Goal: Use online tool/utility

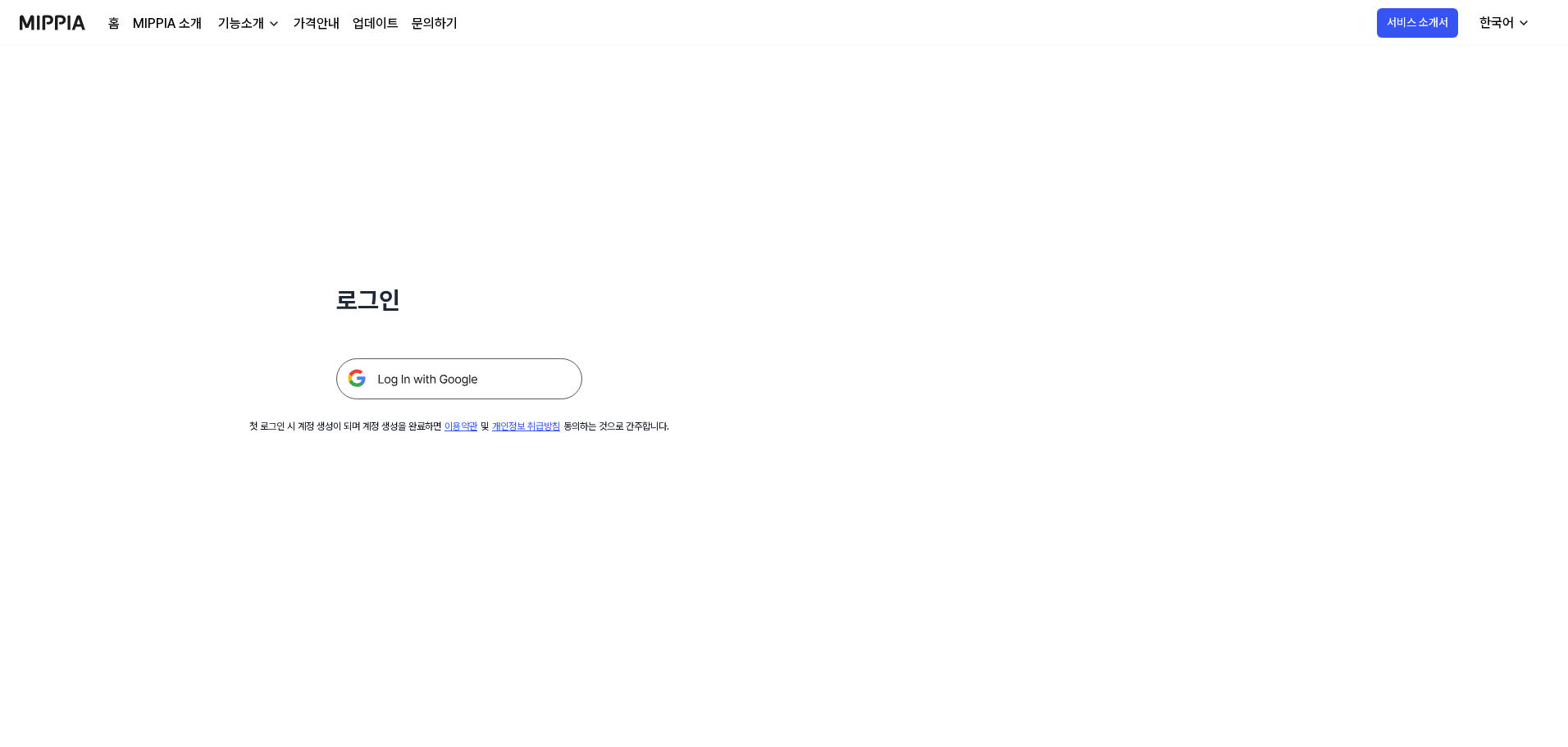
click at [454, 379] on img at bounding box center [459, 378] width 246 height 41
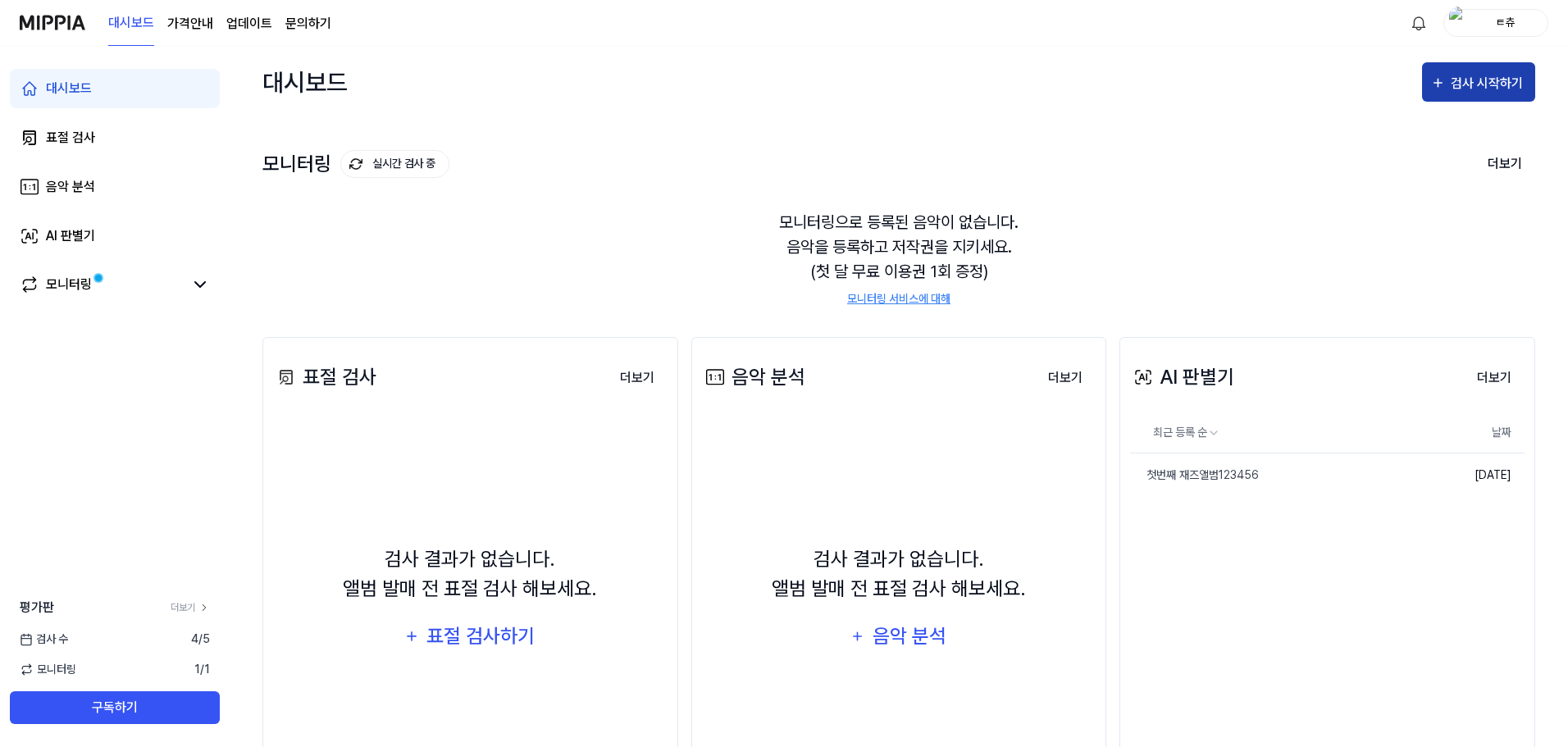
click at [1493, 74] on div "검사 시작하기" at bounding box center [1489, 84] width 76 height 22
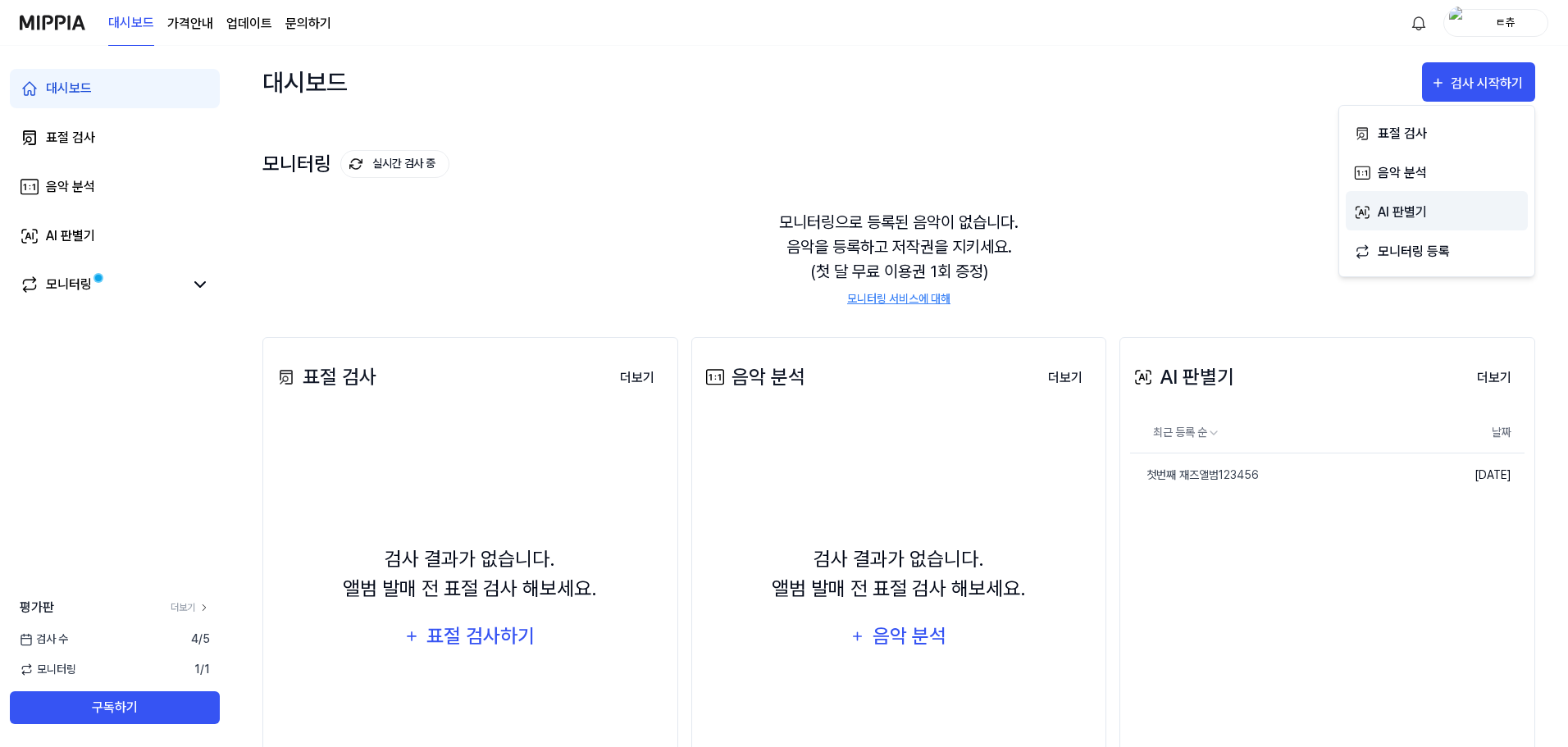
click at [1399, 211] on div "AI 판별기" at bounding box center [1449, 212] width 143 height 22
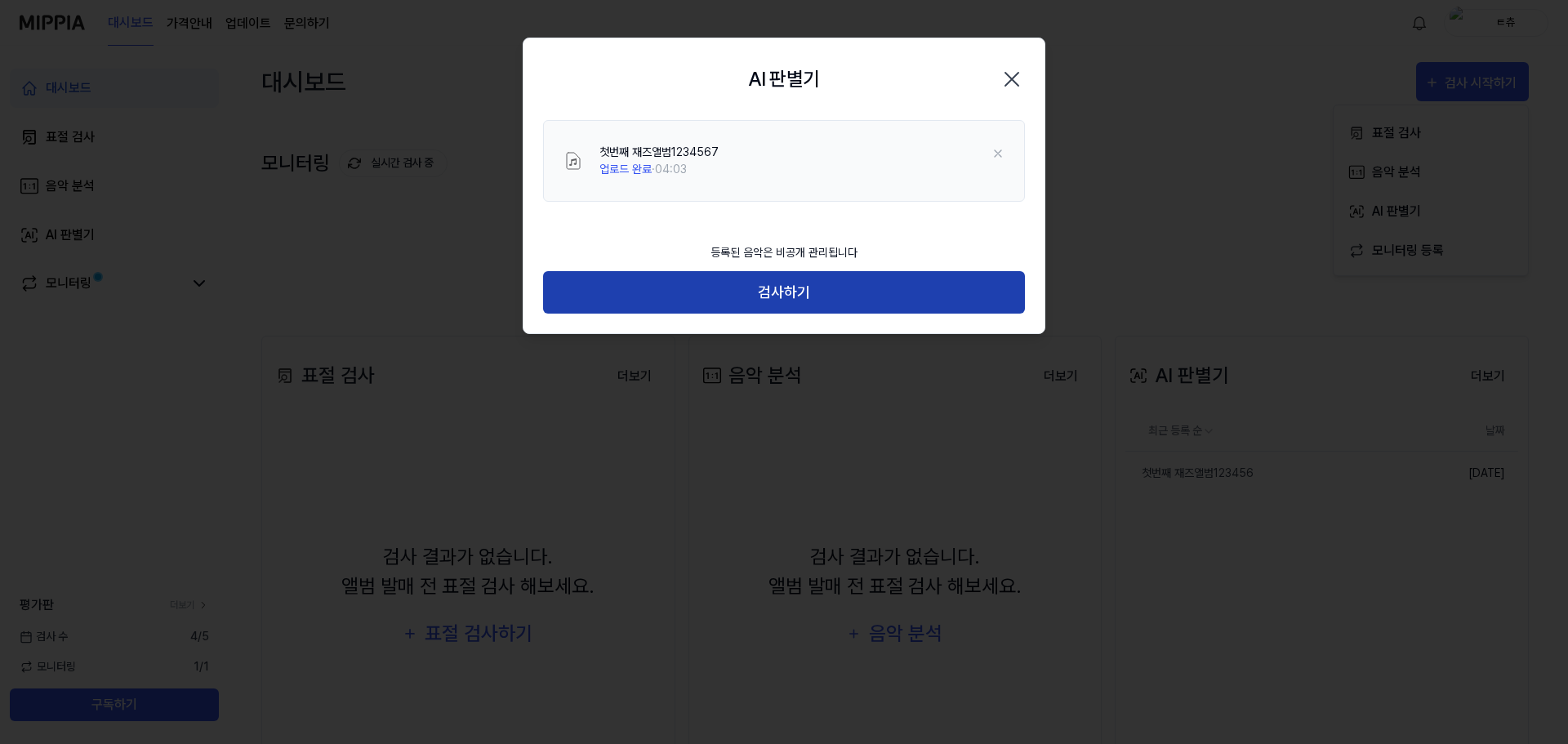
click at [756, 295] on button "검사하기" at bounding box center [784, 292] width 482 height 43
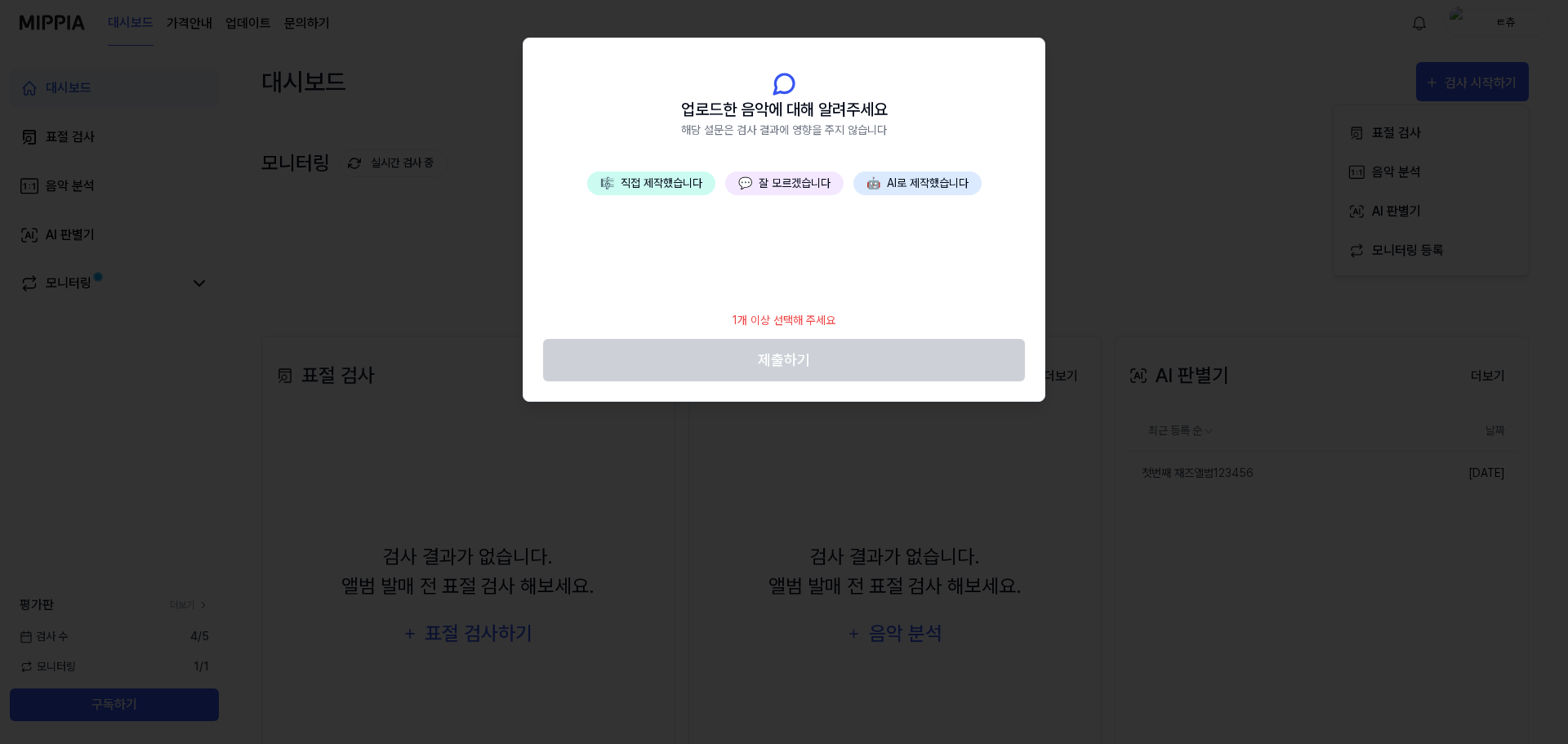
click at [689, 186] on button "🎼 직접 제작했습니다" at bounding box center [651, 183] width 128 height 24
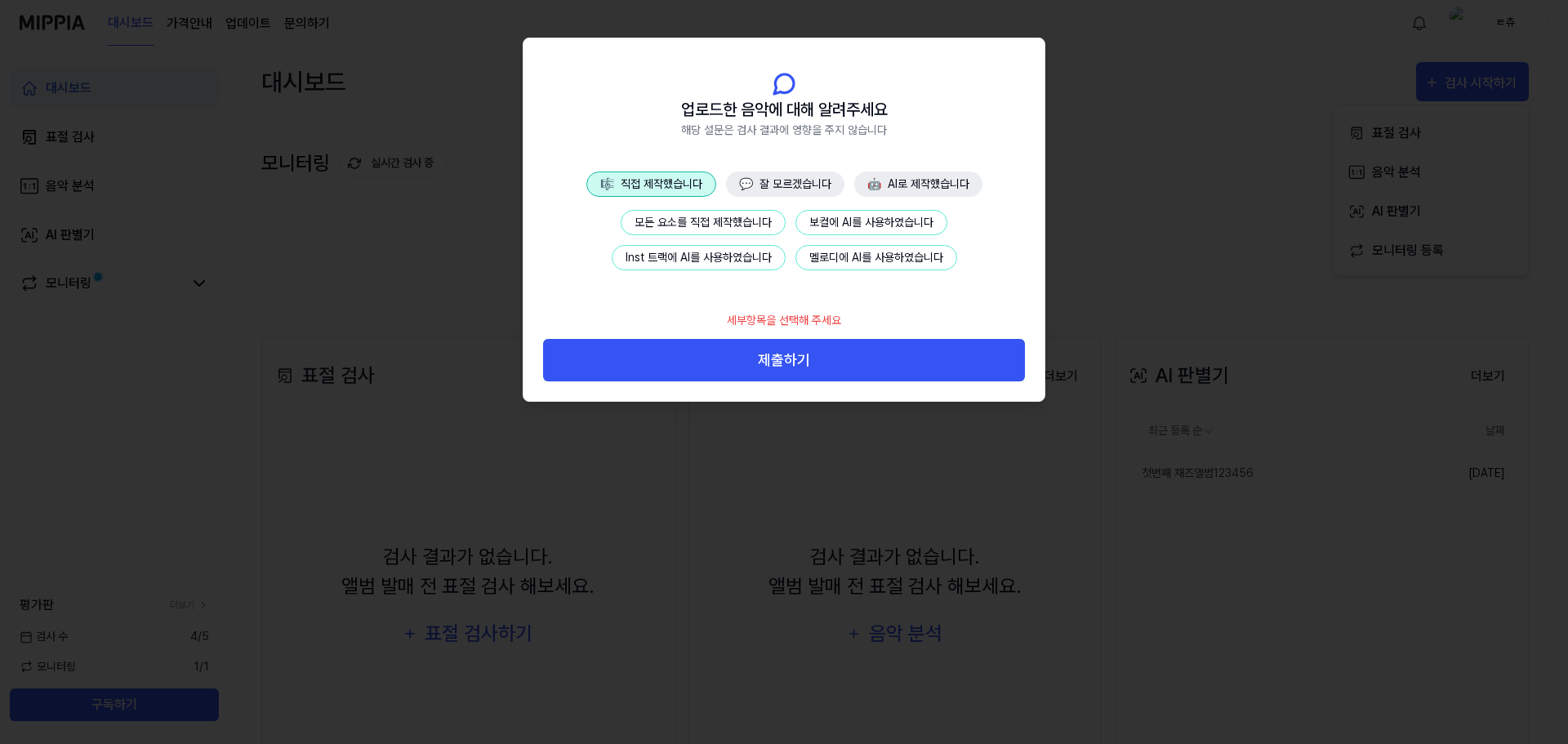
click at [697, 225] on button "모든 요소를 직접 제작했습니다" at bounding box center [703, 222] width 165 height 26
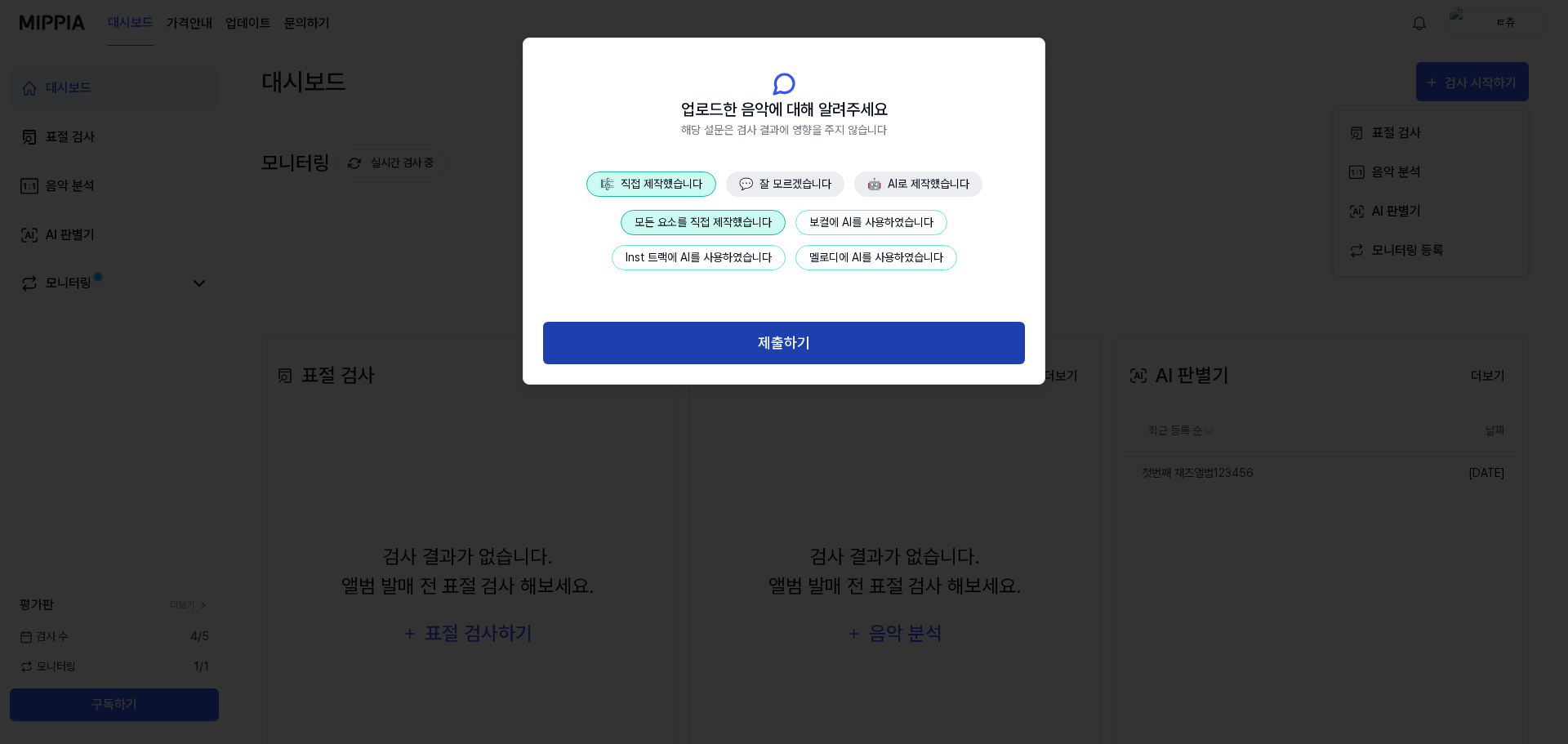
click at [719, 351] on button "제출하기" at bounding box center [784, 344] width 482 height 43
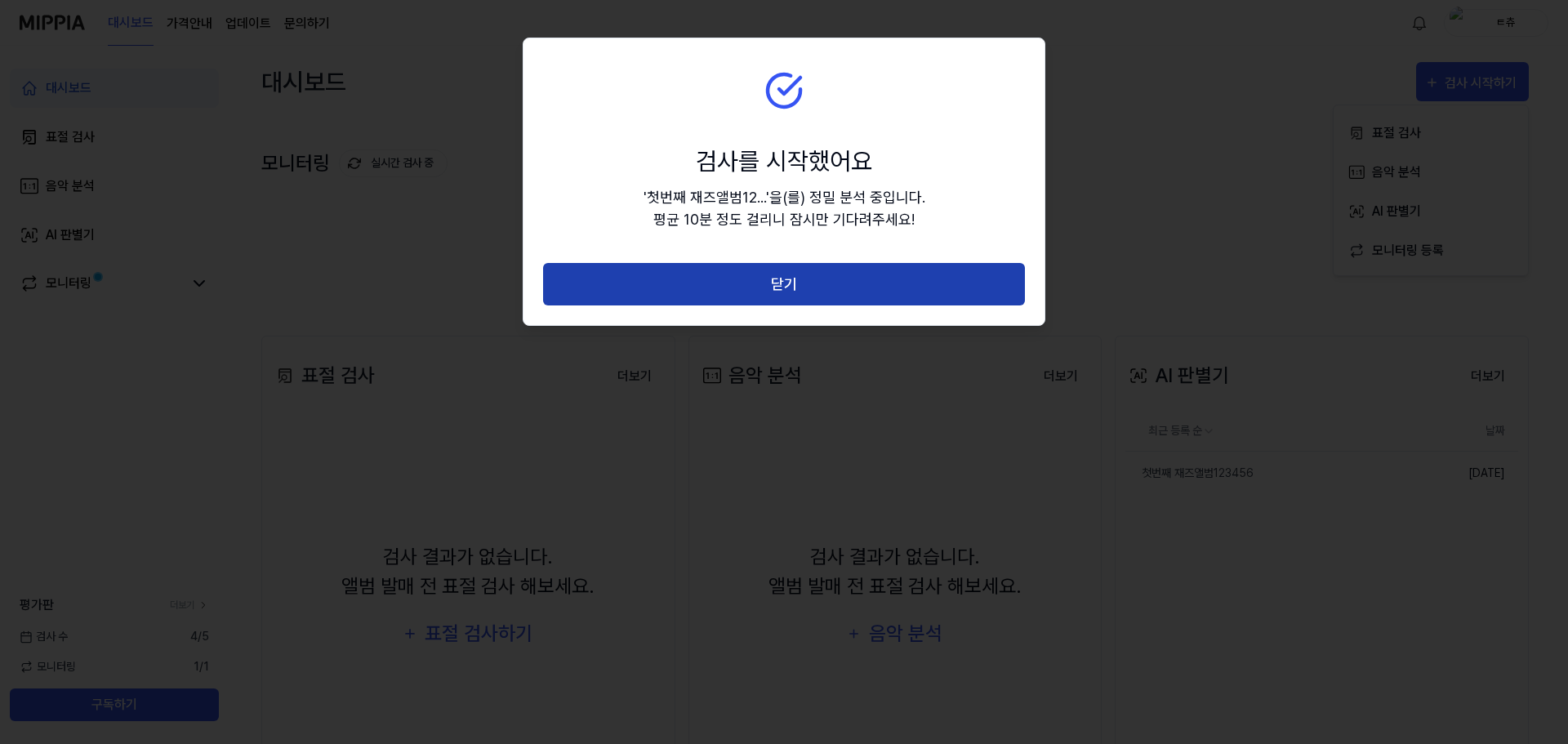
click at [719, 285] on button "닫기" at bounding box center [784, 285] width 482 height 43
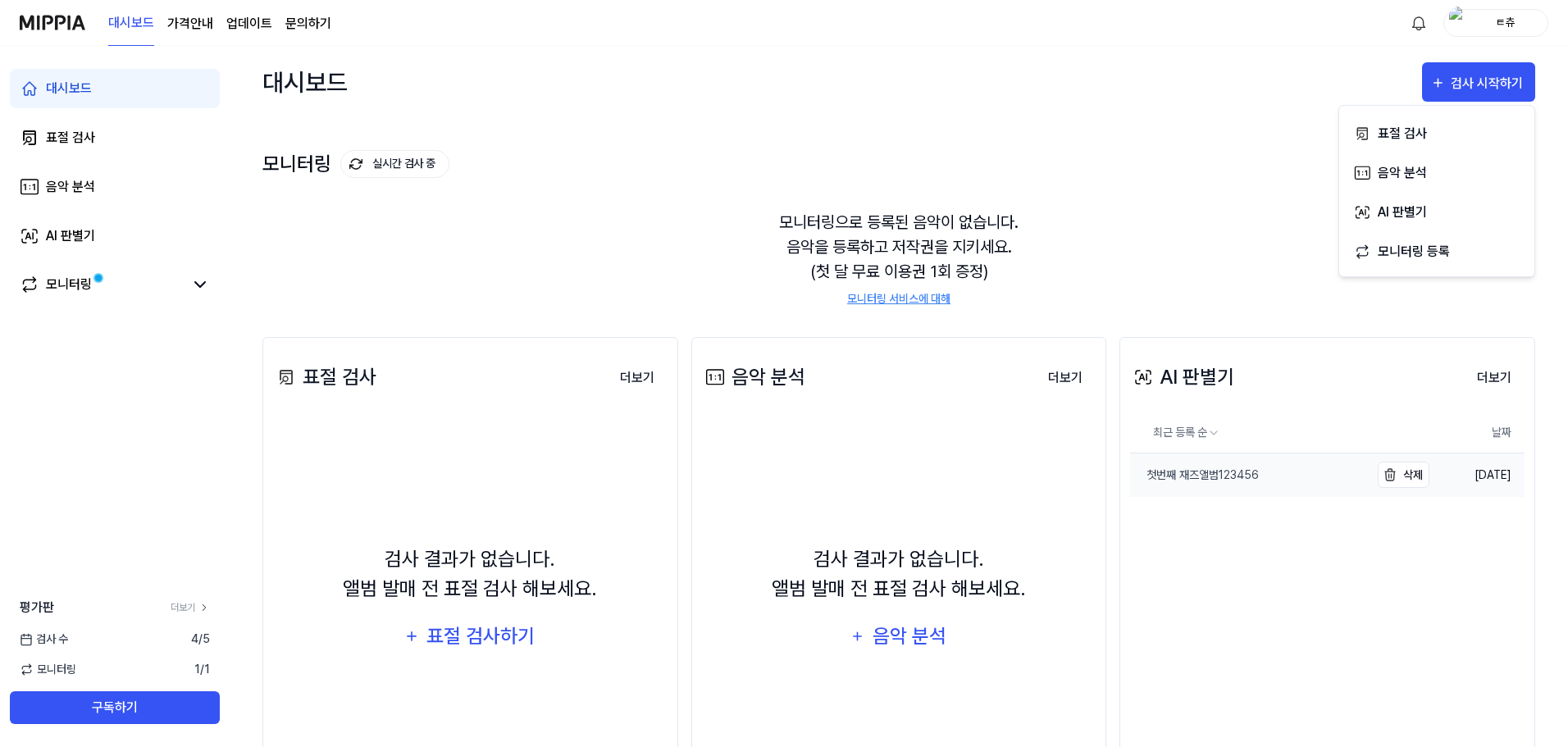
click at [1211, 481] on div "첫번째 재즈앨범123456" at bounding box center [1194, 475] width 129 height 17
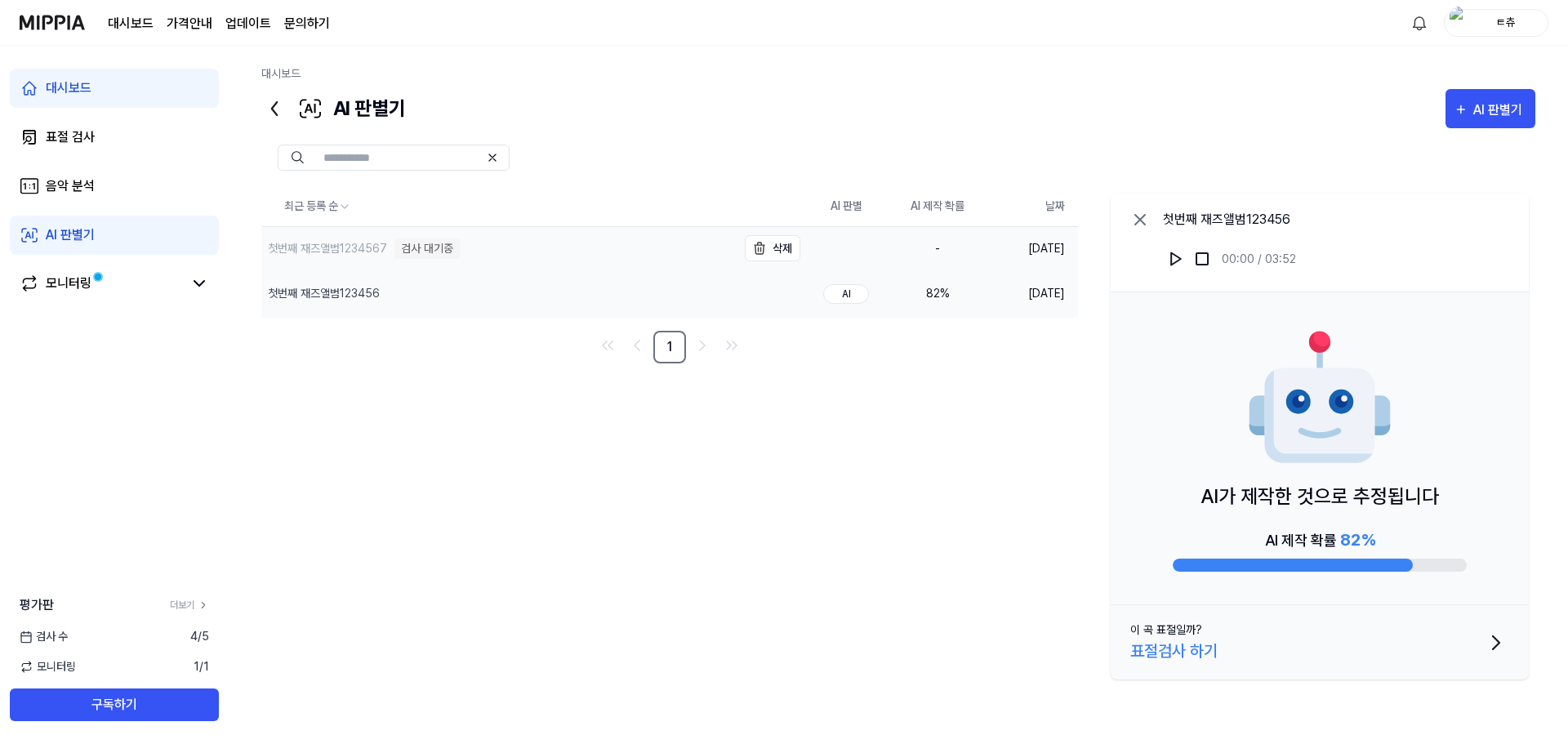
click at [327, 253] on div "첫번째 재즈앨범1234567" at bounding box center [327, 249] width 119 height 17
click at [334, 284] on div "첫번째 재즈앨범123456" at bounding box center [500, 293] width 476 height 45
click at [342, 244] on div "첫번째 재즈앨범1234567" at bounding box center [327, 249] width 119 height 17
click at [343, 297] on div "첫번째 재즈앨범123456" at bounding box center [324, 293] width 112 height 17
click at [344, 245] on div "첫번째 재즈앨범1234567" at bounding box center [327, 249] width 119 height 17
